Goal: Book appointment/travel/reservation

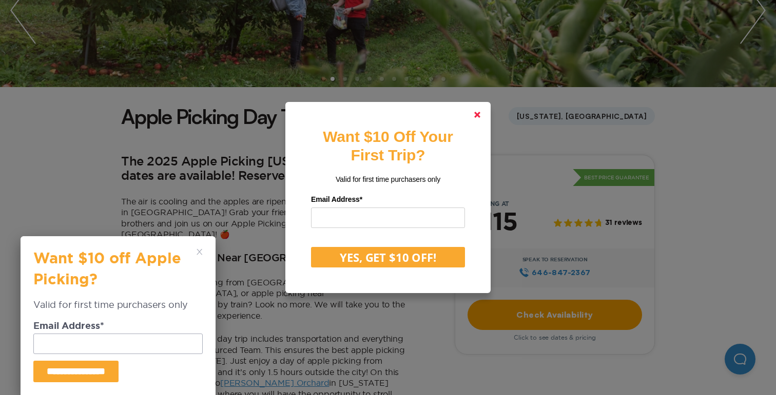
click at [478, 109] on link at bounding box center [477, 115] width 25 height 25
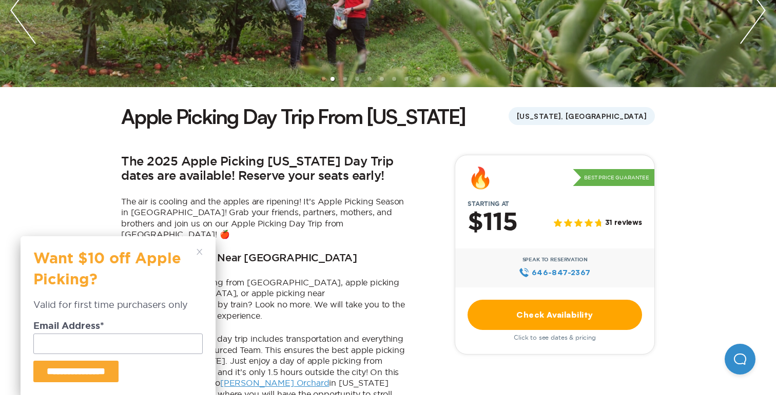
click at [196, 252] on icon at bounding box center [199, 252] width 6 height 6
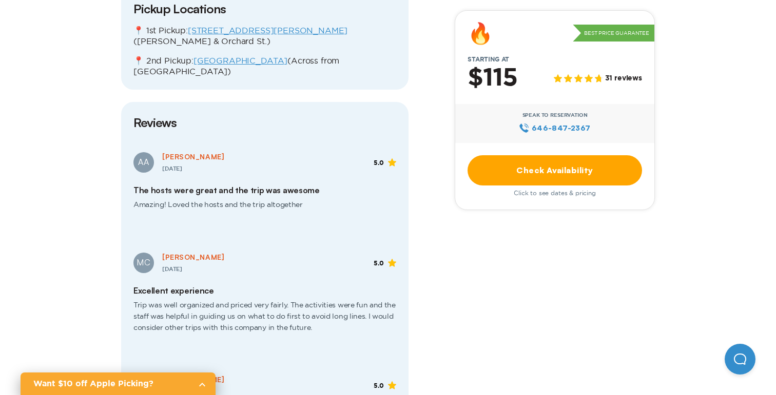
scroll to position [1378, 0]
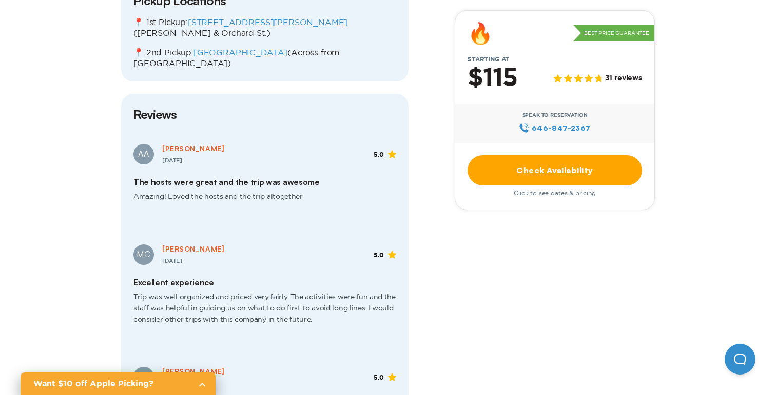
click at [495, 179] on link "Check Availability" at bounding box center [554, 170] width 174 height 30
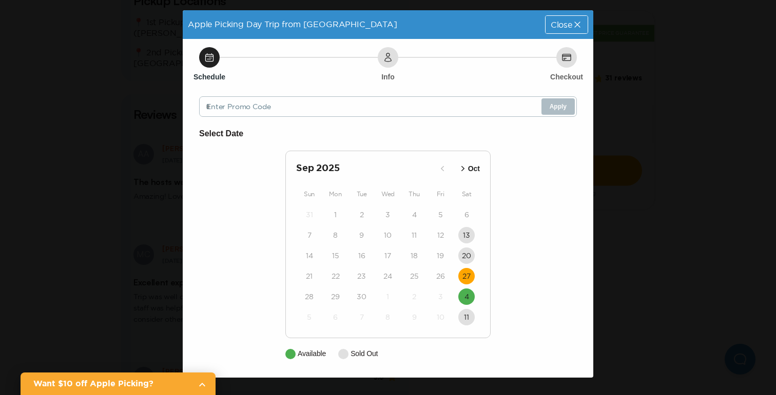
click at [468, 272] on time "27" at bounding box center [466, 276] width 8 height 10
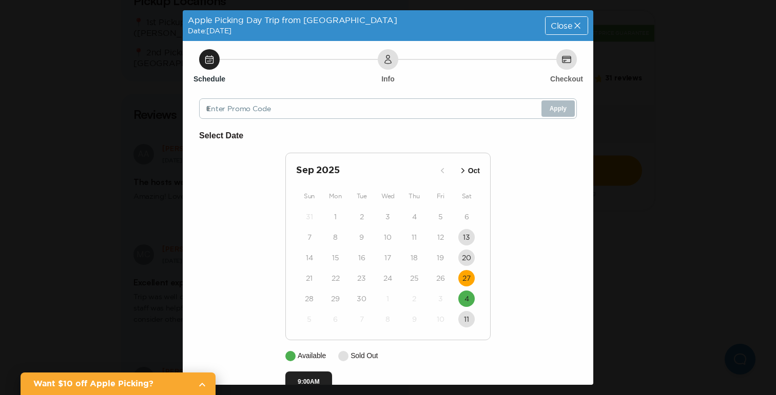
scroll to position [24, 0]
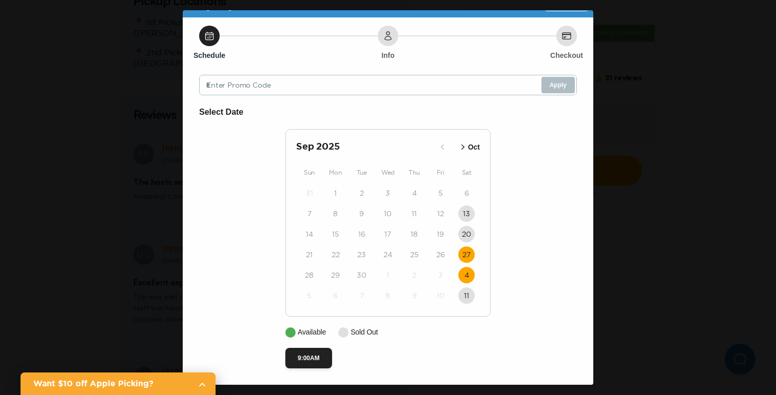
click at [470, 278] on button "4" at bounding box center [466, 275] width 16 height 16
click at [624, 213] on div "Apple Picking Day Trip from [GEOGRAPHIC_DATA] Date: [DATE] Close Schedule Info …" at bounding box center [388, 197] width 776 height 395
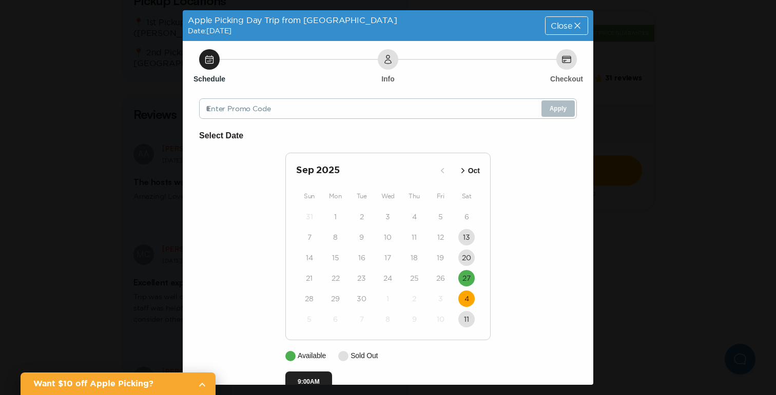
click at [567, 30] on div "Close" at bounding box center [566, 25] width 42 height 17
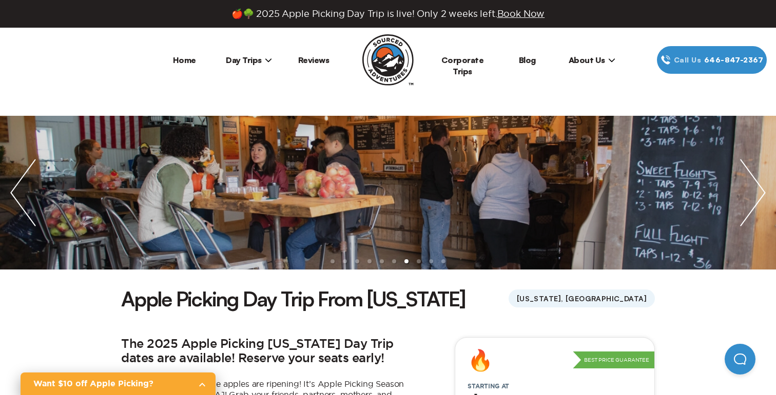
click at [253, 59] on span "Day Trips" at bounding box center [249, 60] width 46 height 10
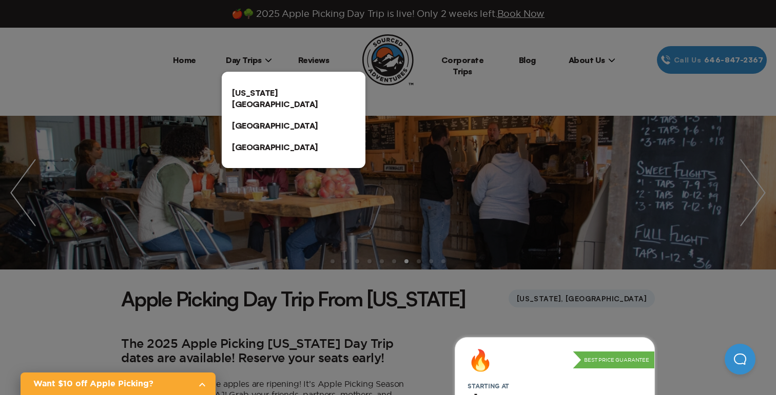
click at [257, 91] on link "[US_STATE][GEOGRAPHIC_DATA]" at bounding box center [294, 98] width 144 height 33
